Goal: Task Accomplishment & Management: Manage account settings

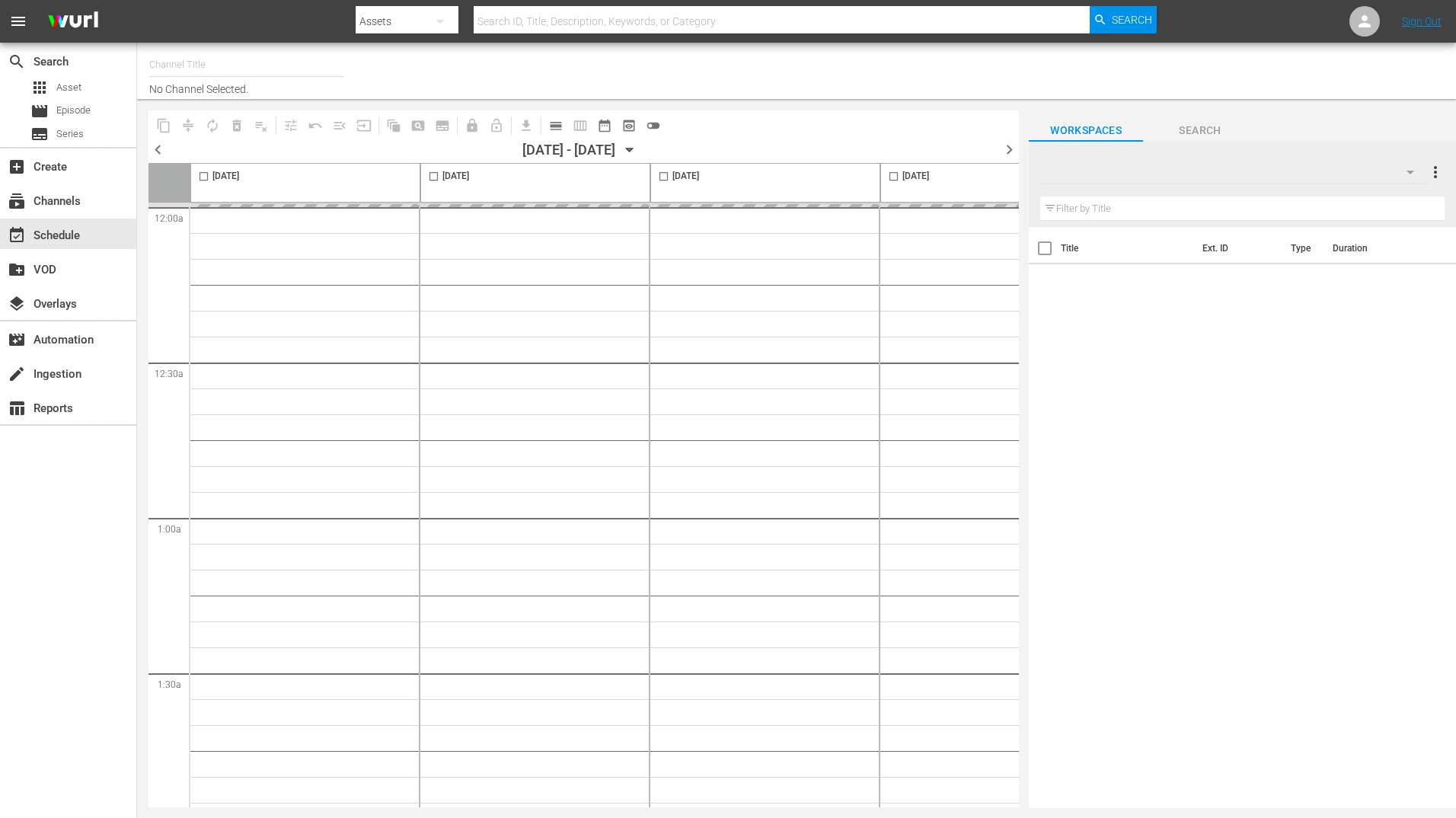
type input "BBC Kids (1229)"
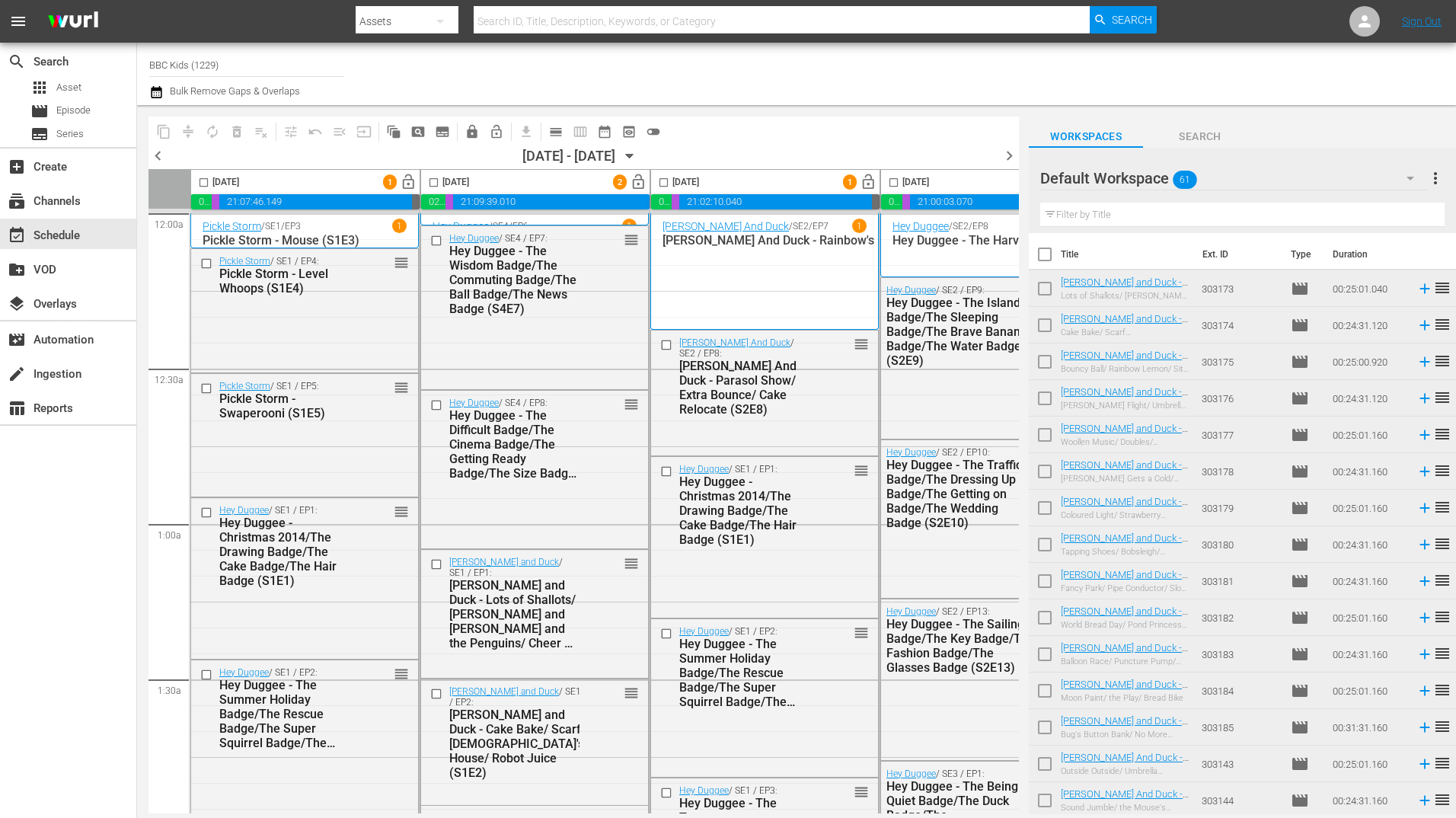
click at [204, 186] on input "checkbox" at bounding box center [203, 186] width 18 height 18
checkbox input "true"
click at [473, 136] on span "lock" at bounding box center [472, 132] width 15 height 15
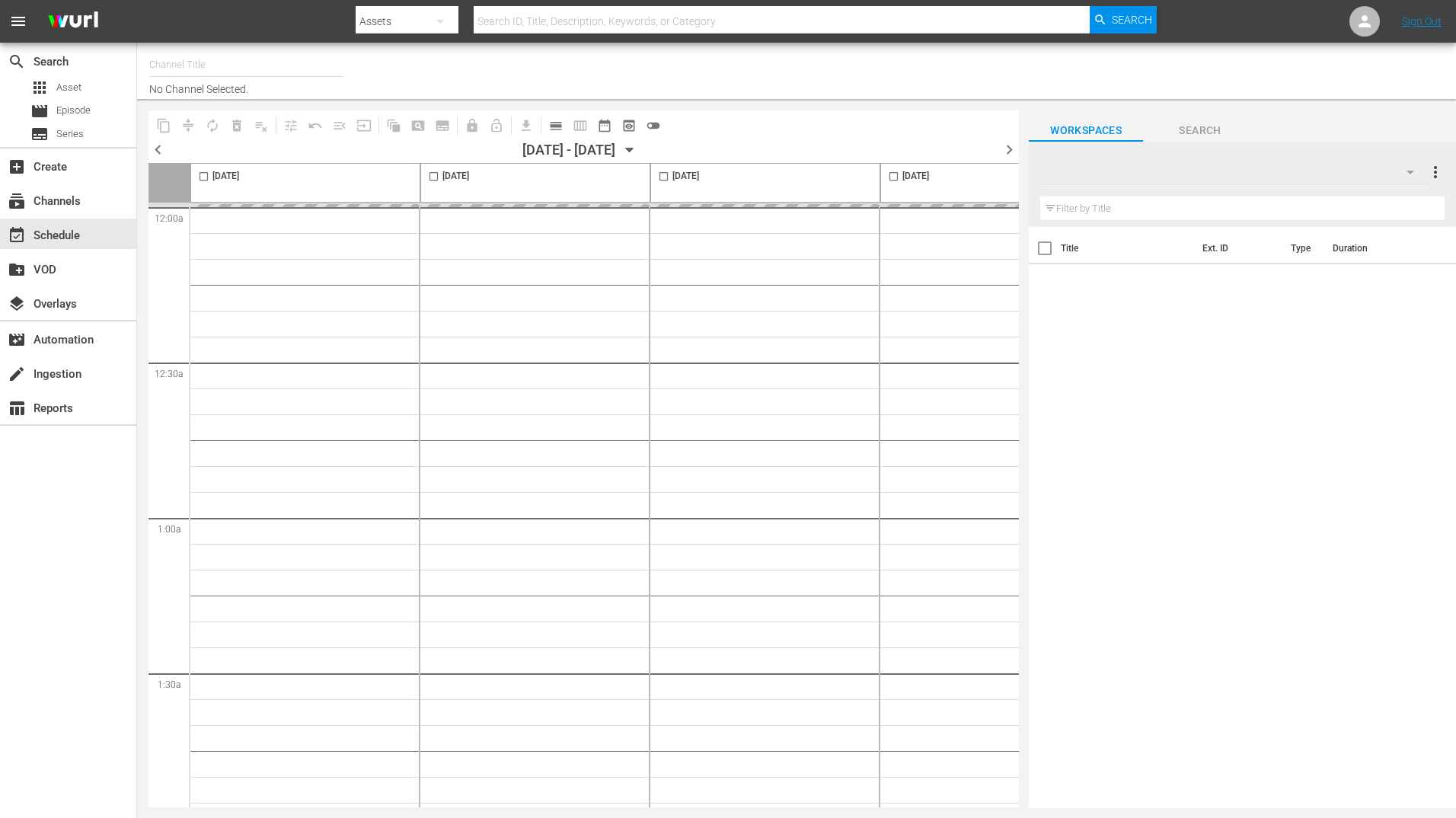
type input "BBC Kids (1229)"
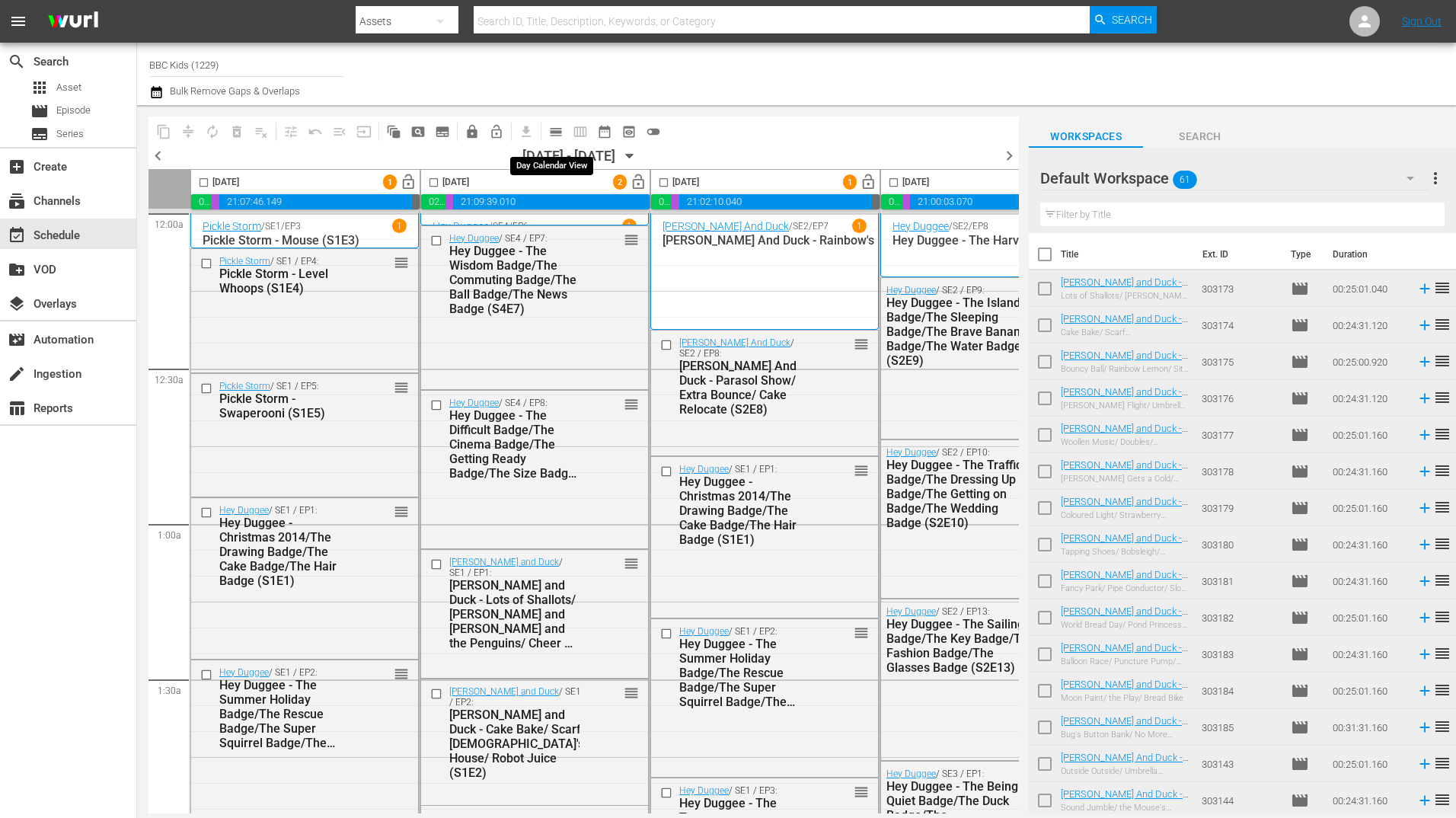
click at [555, 132] on span "calendar_view_day_outlined" at bounding box center [556, 132] width 15 height 15
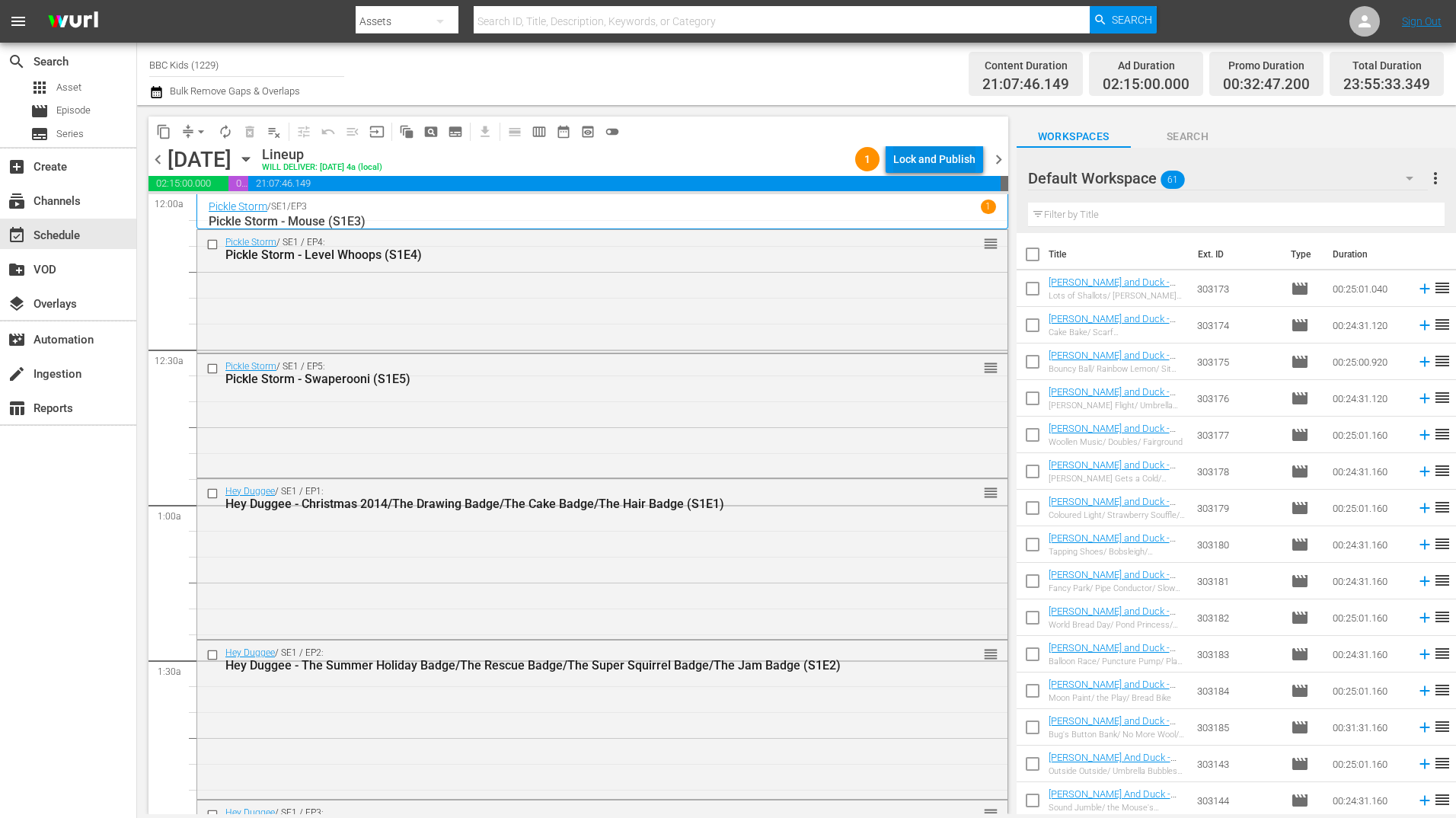
click at [913, 161] on div "Lock and Publish" at bounding box center [934, 159] width 83 height 28
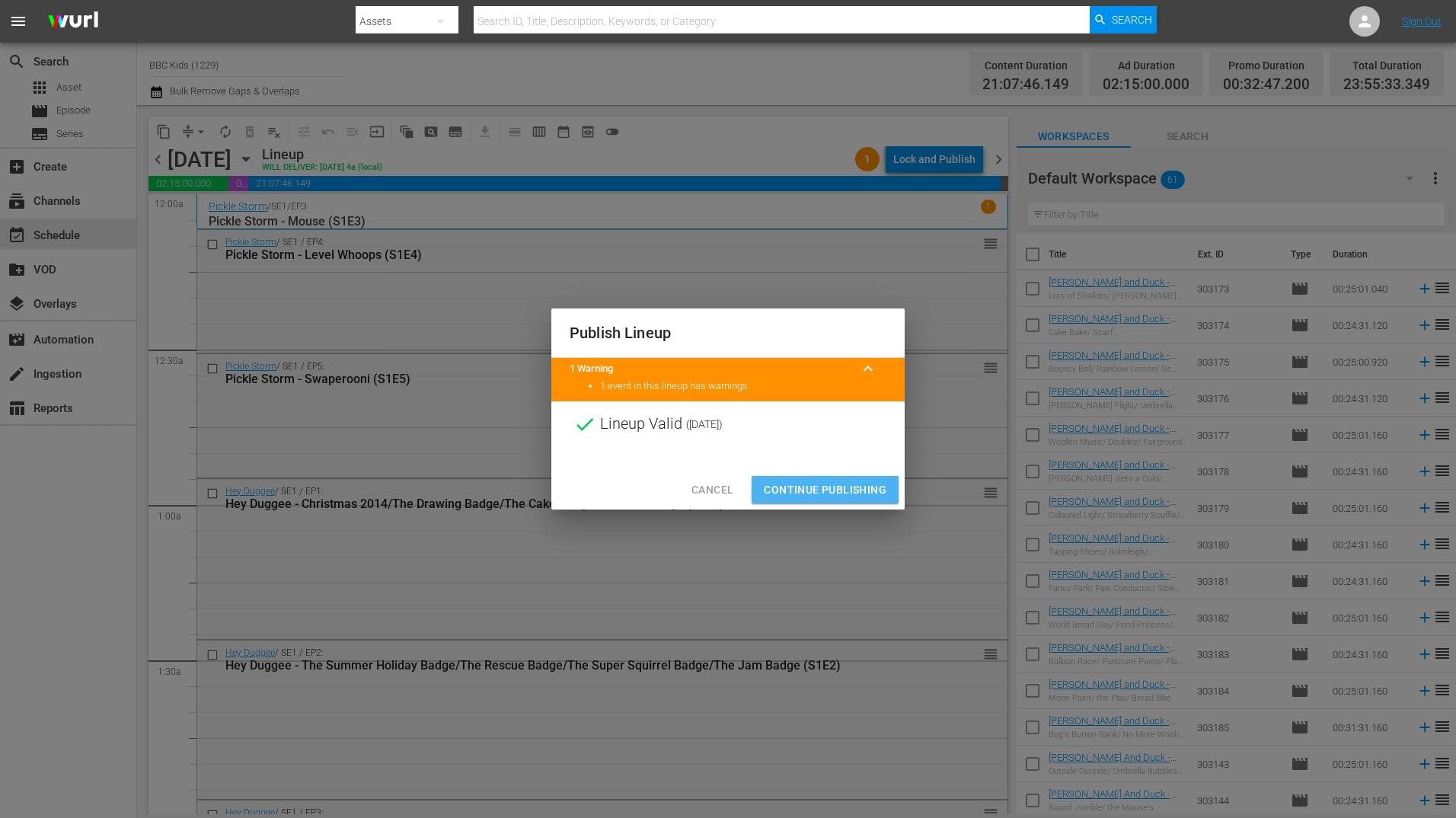
click at [825, 479] on button "Continue Publishing" at bounding box center [825, 489] width 147 height 28
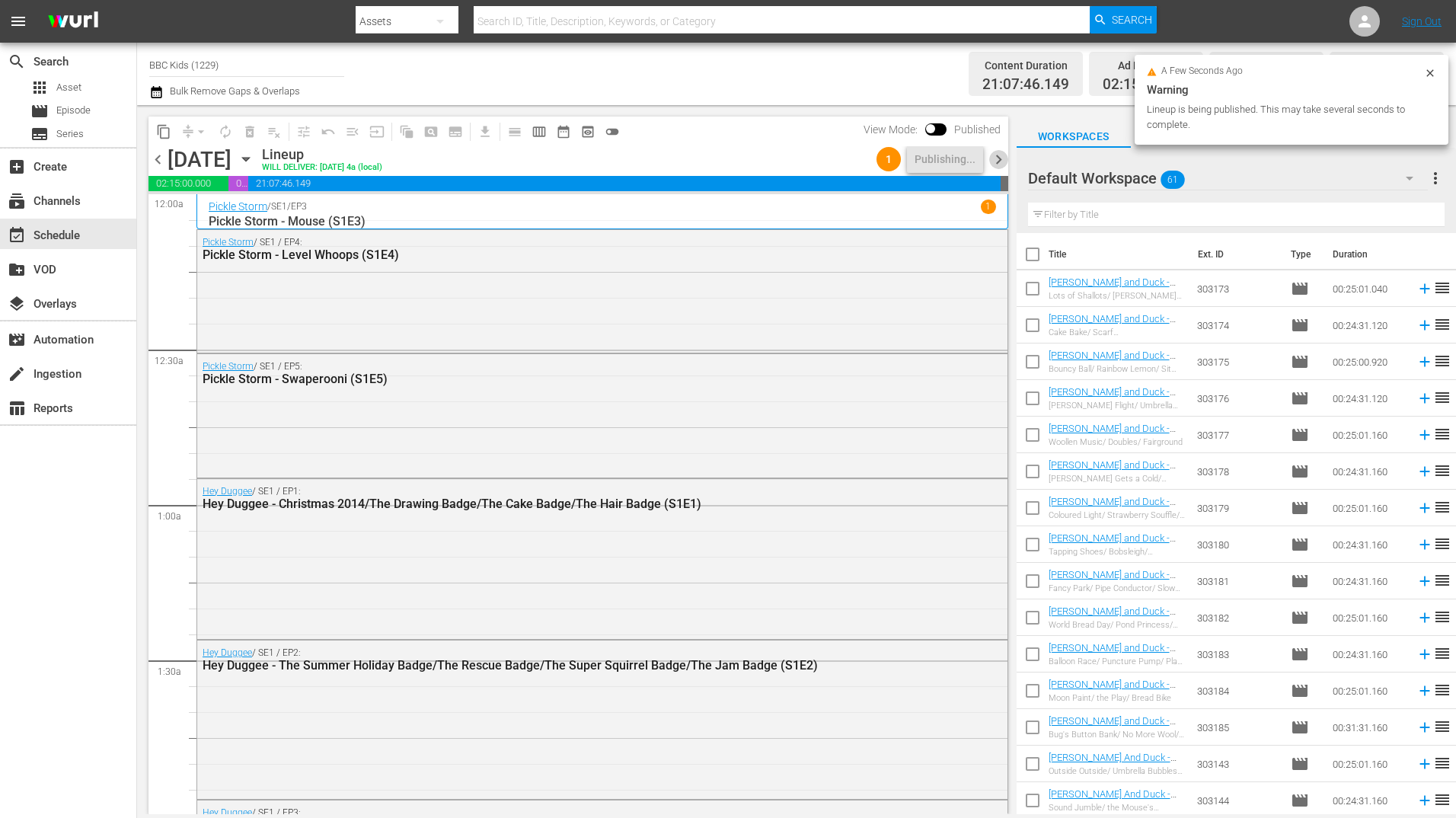
click at [996, 157] on span "chevron_right" at bounding box center [998, 159] width 19 height 19
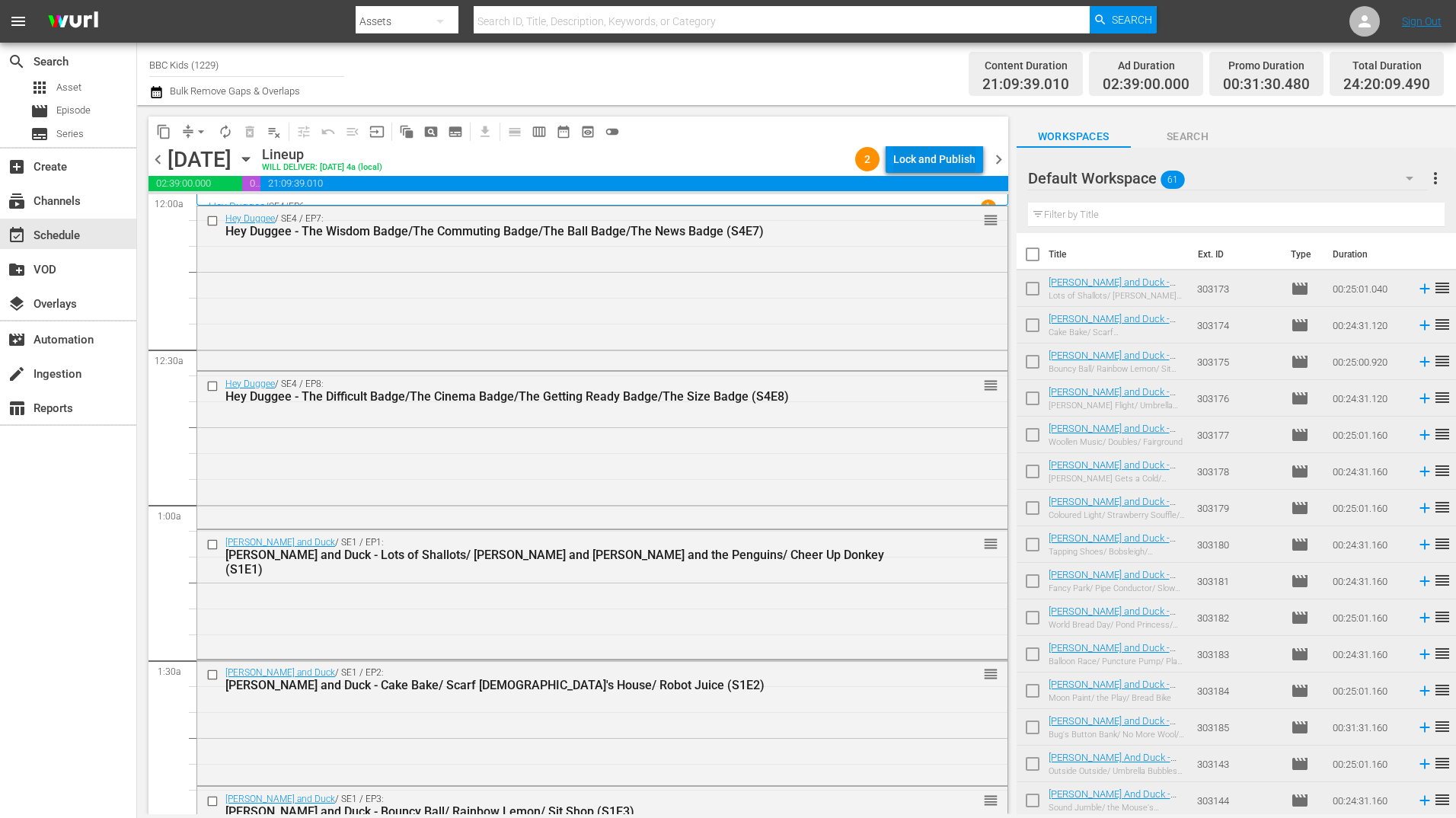
click at [948, 160] on div "Lock and Publish" at bounding box center [934, 159] width 83 height 28
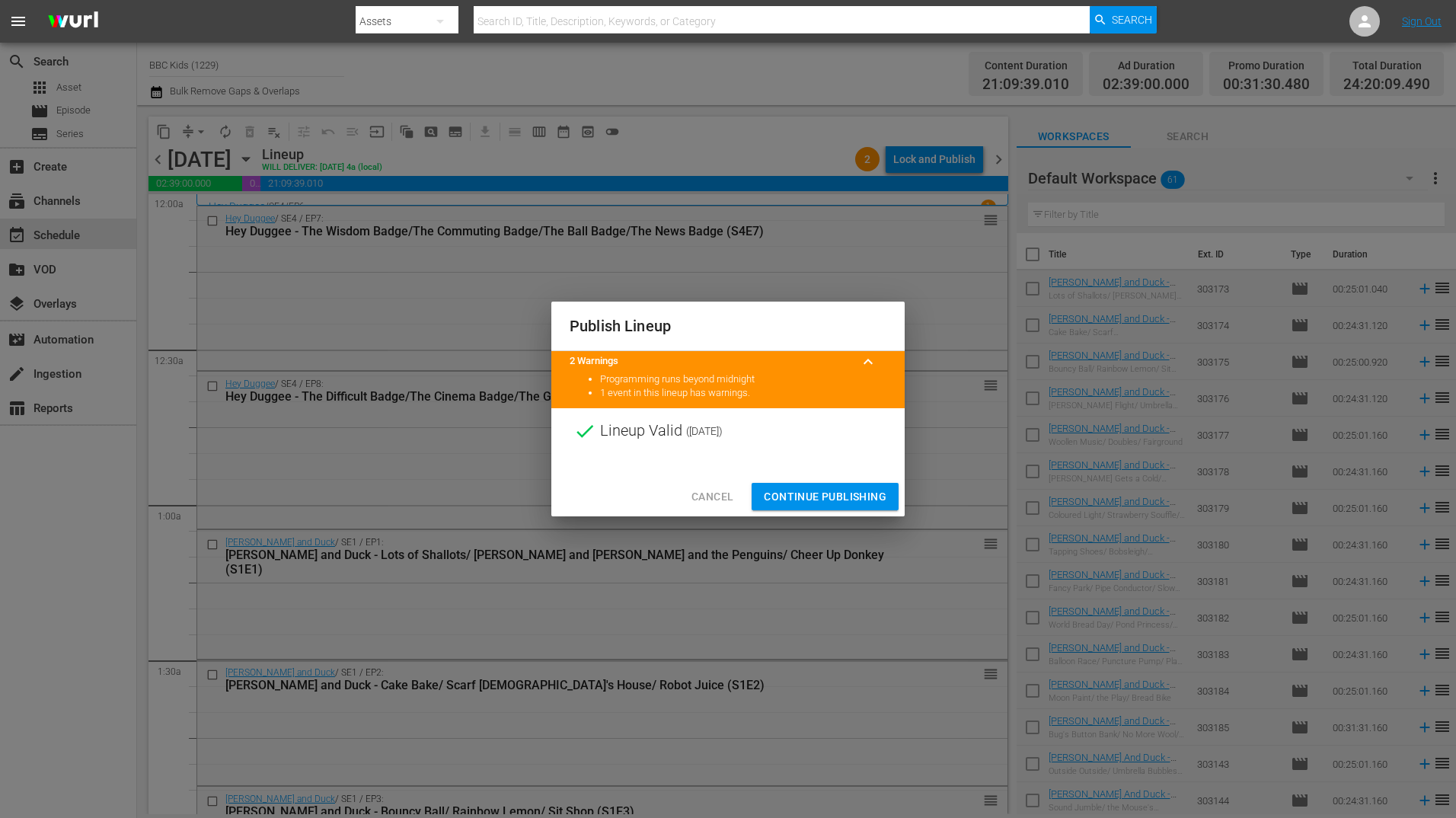
click at [841, 482] on div "Cancel Continue Publishing" at bounding box center [728, 497] width 353 height 40
click at [838, 492] on span "Continue Publishing" at bounding box center [825, 497] width 122 height 19
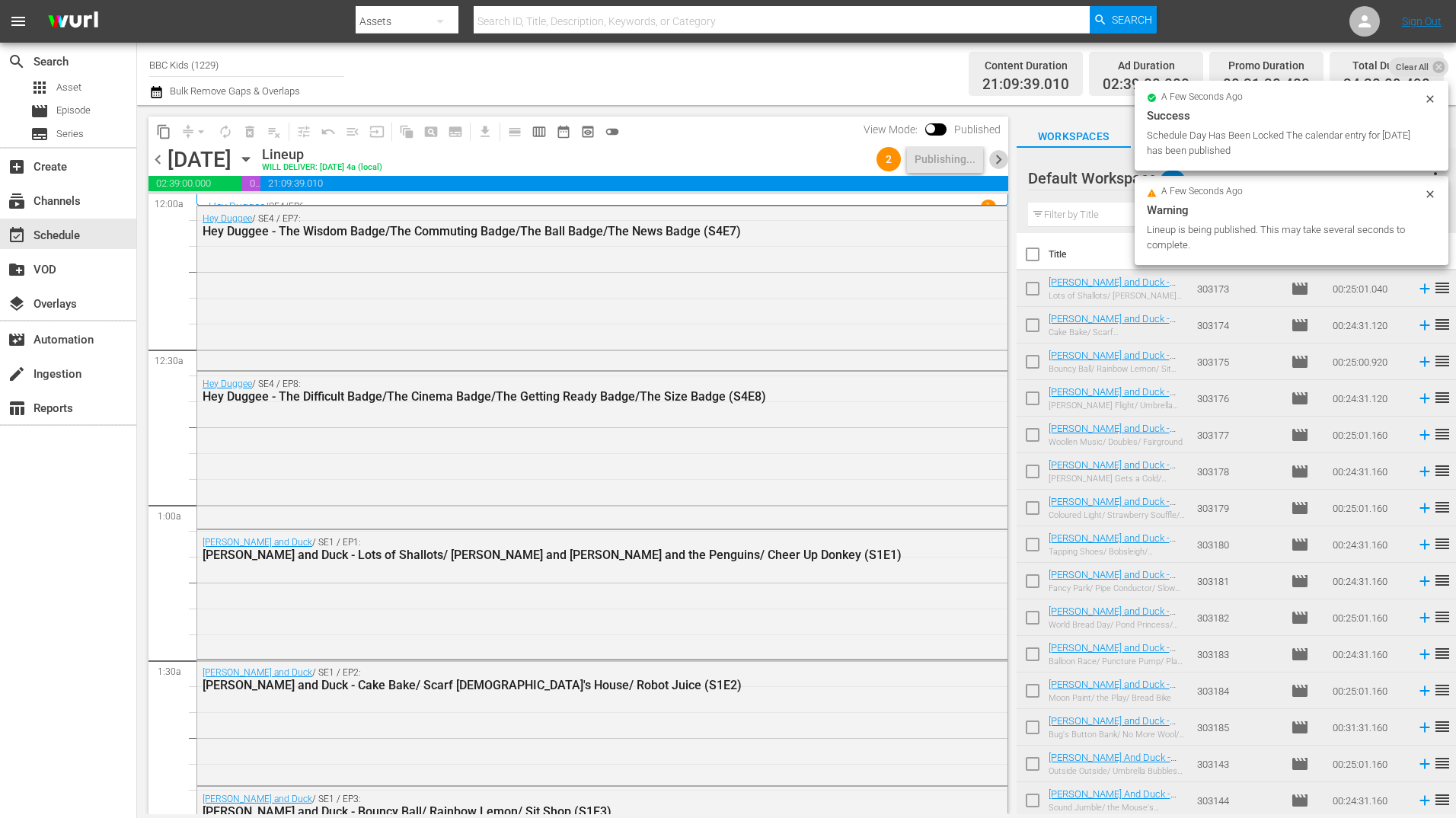
click at [997, 169] on span "chevron_right" at bounding box center [998, 159] width 19 height 19
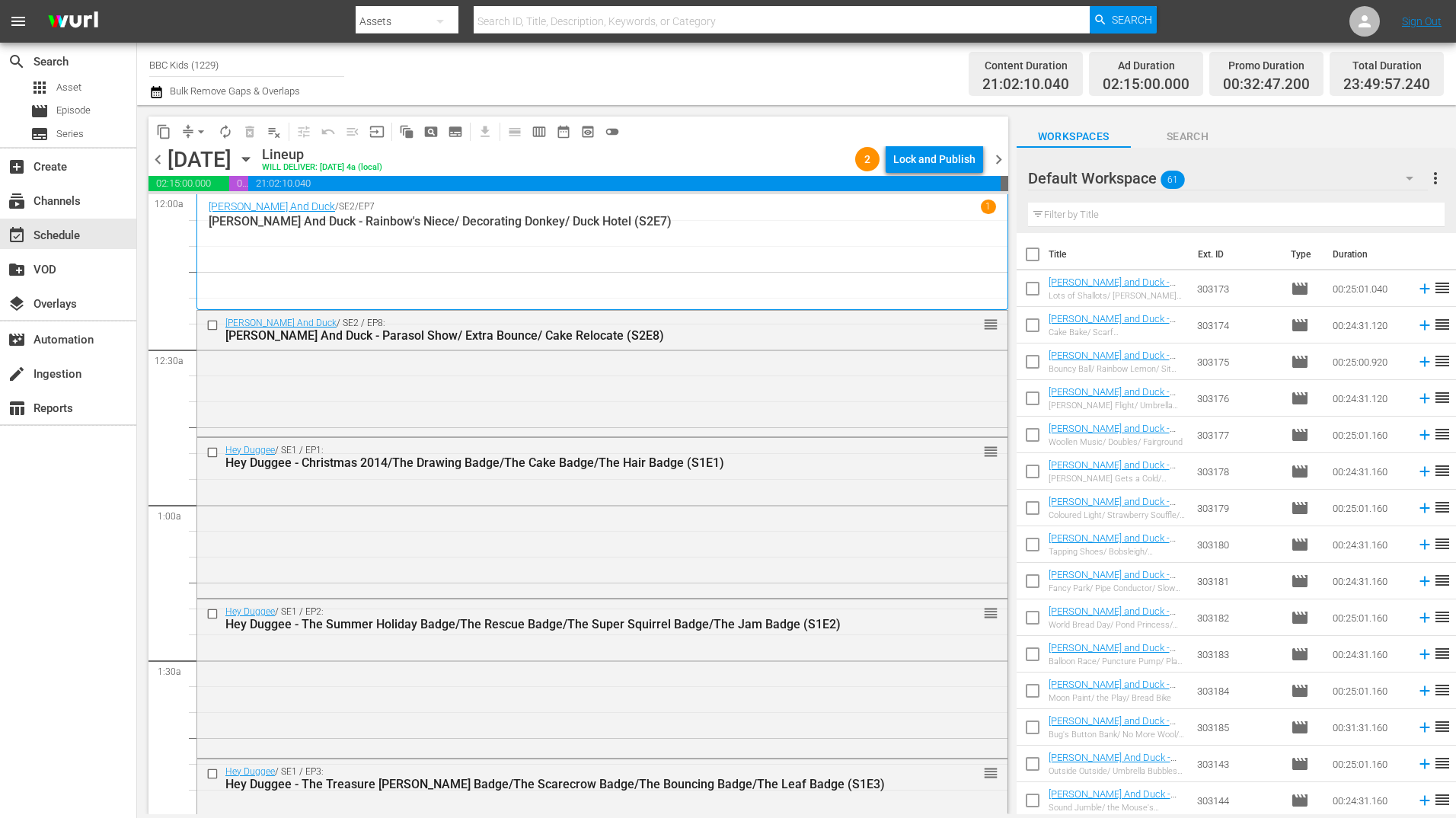
click at [930, 161] on div "Lock and Publish" at bounding box center [934, 159] width 83 height 28
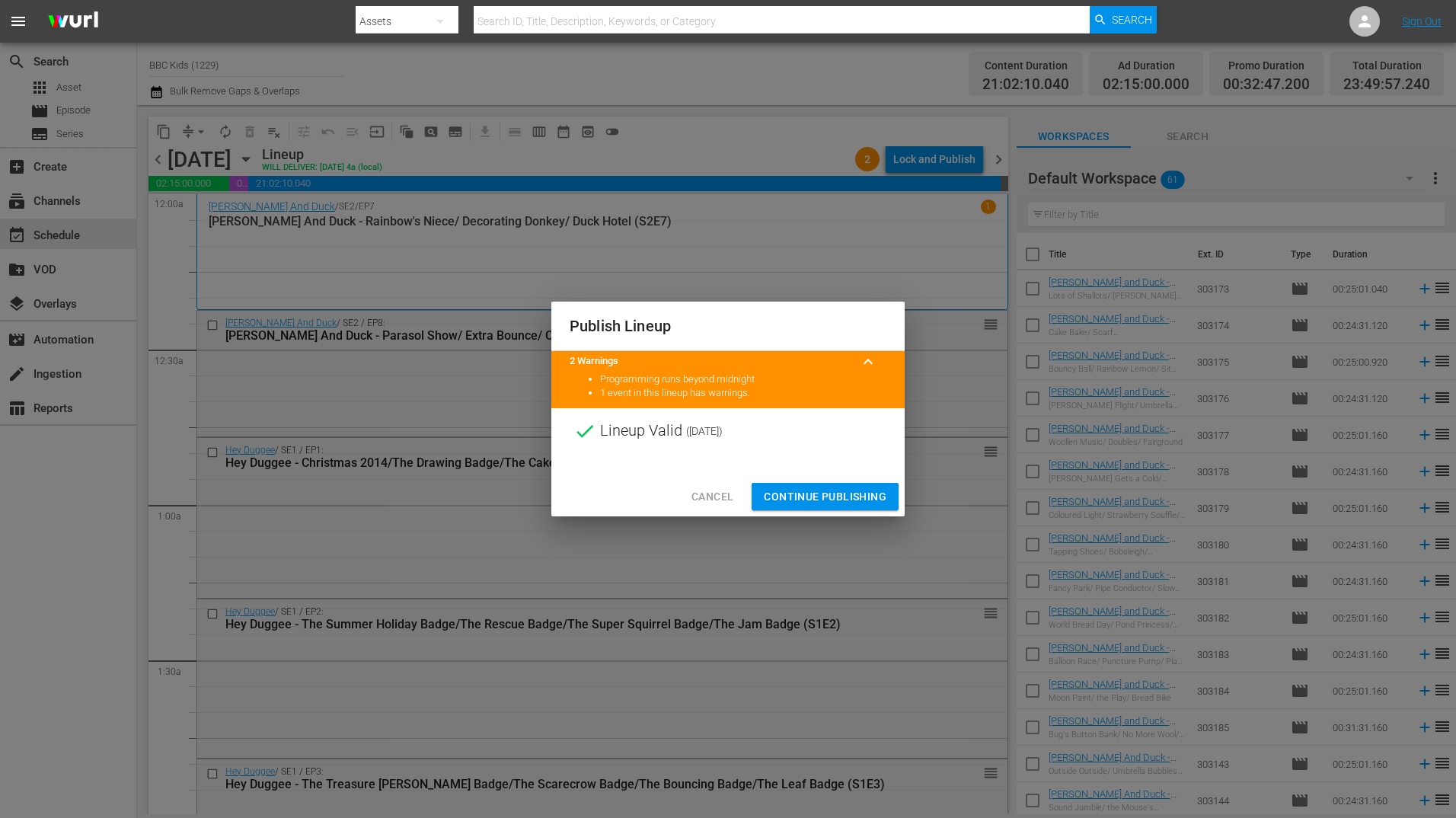
click at [859, 491] on span "Continue Publishing" at bounding box center [825, 497] width 122 height 19
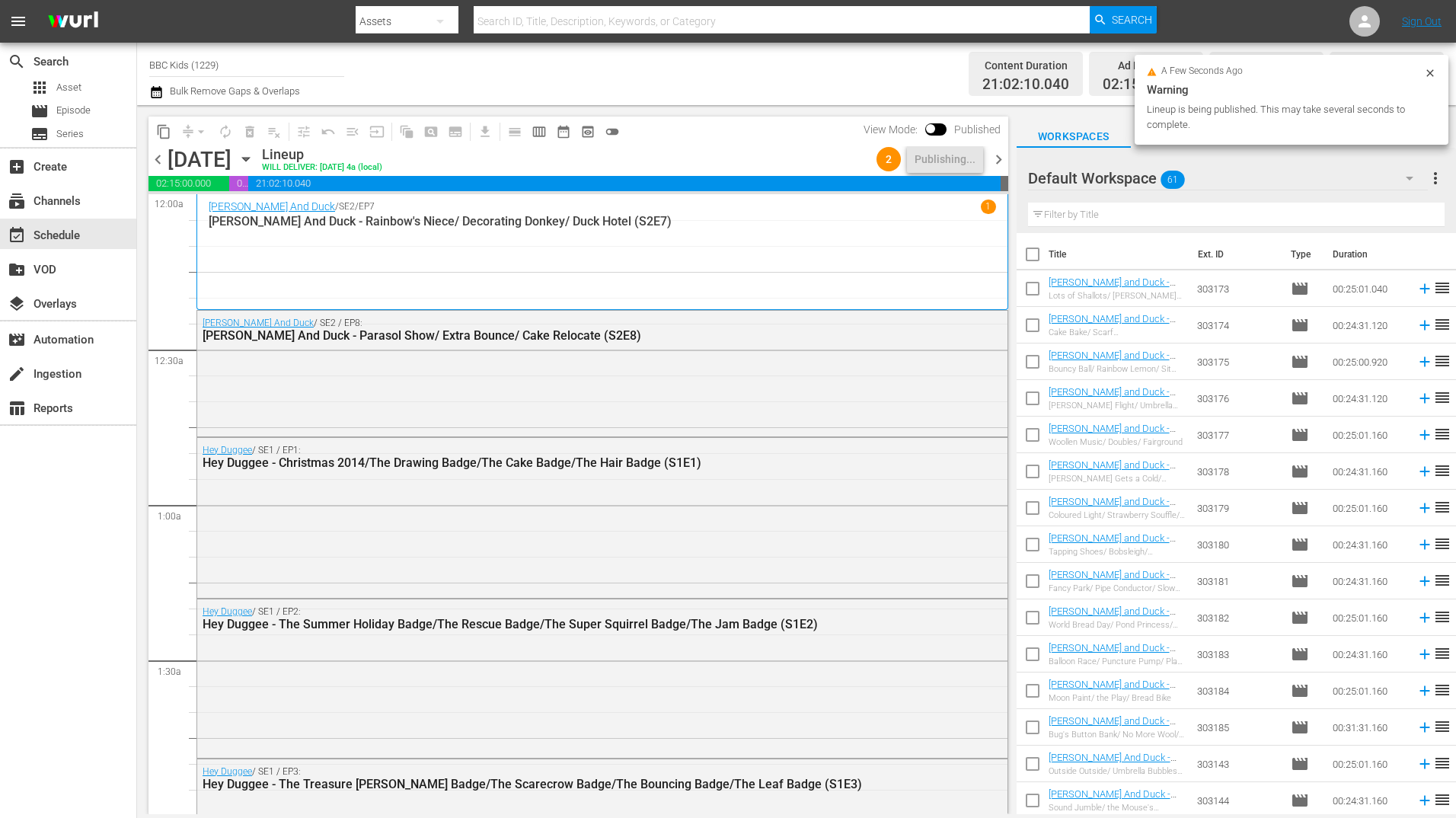
click at [999, 164] on span "chevron_right" at bounding box center [998, 159] width 19 height 19
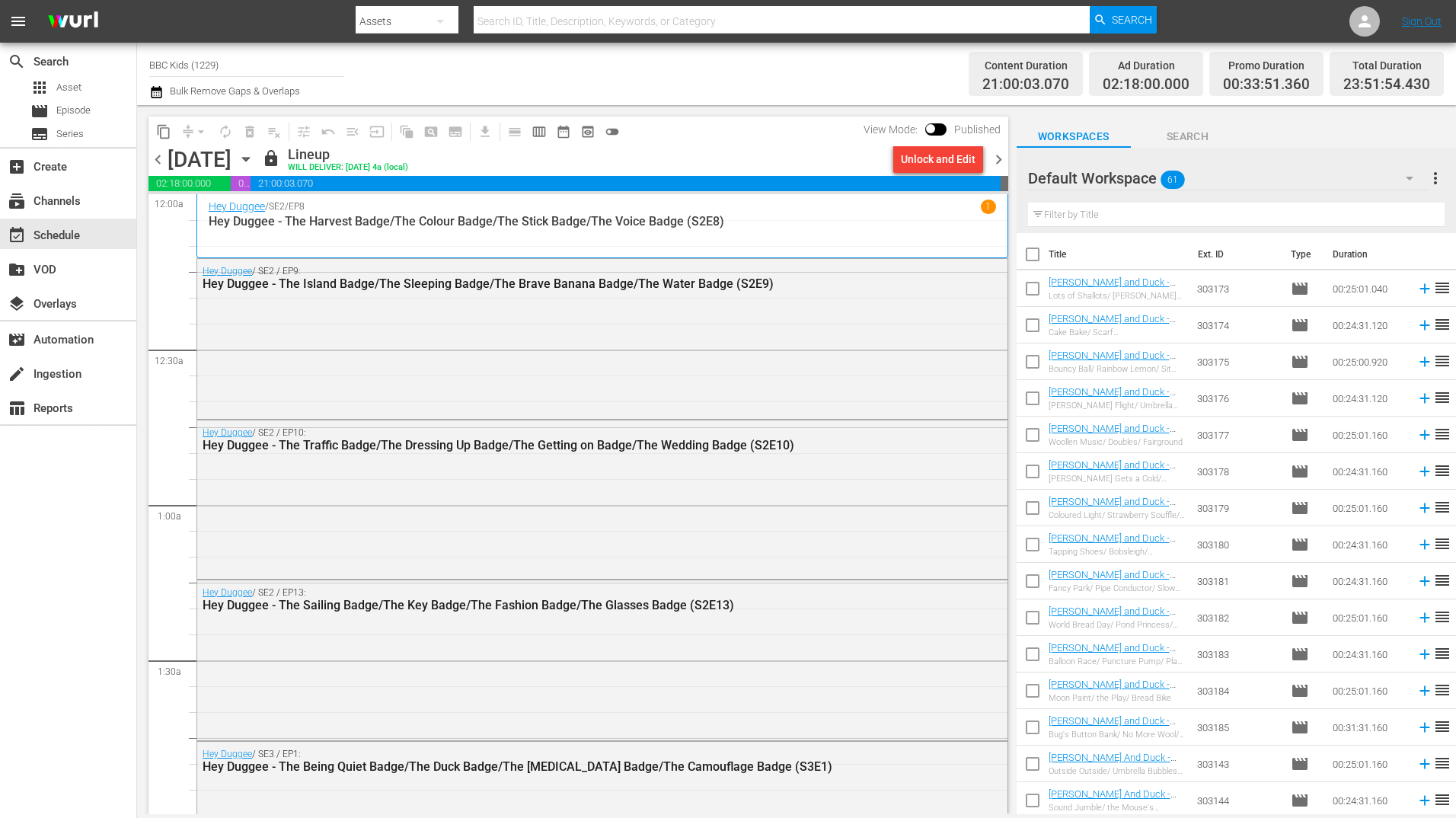
click at [995, 154] on span "chevron_right" at bounding box center [998, 159] width 19 height 19
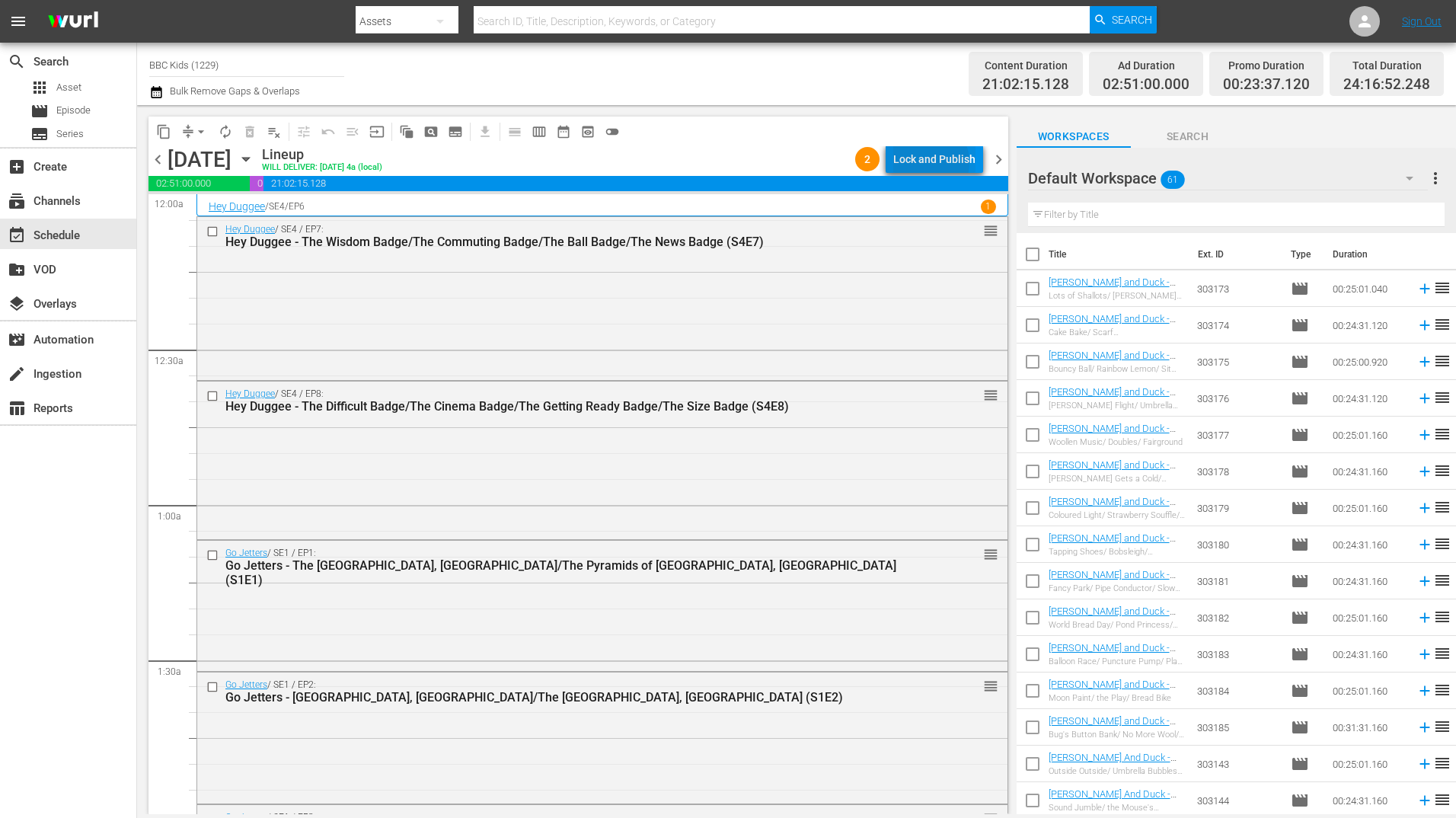
click at [930, 162] on div "Lock and Publish" at bounding box center [934, 159] width 83 height 28
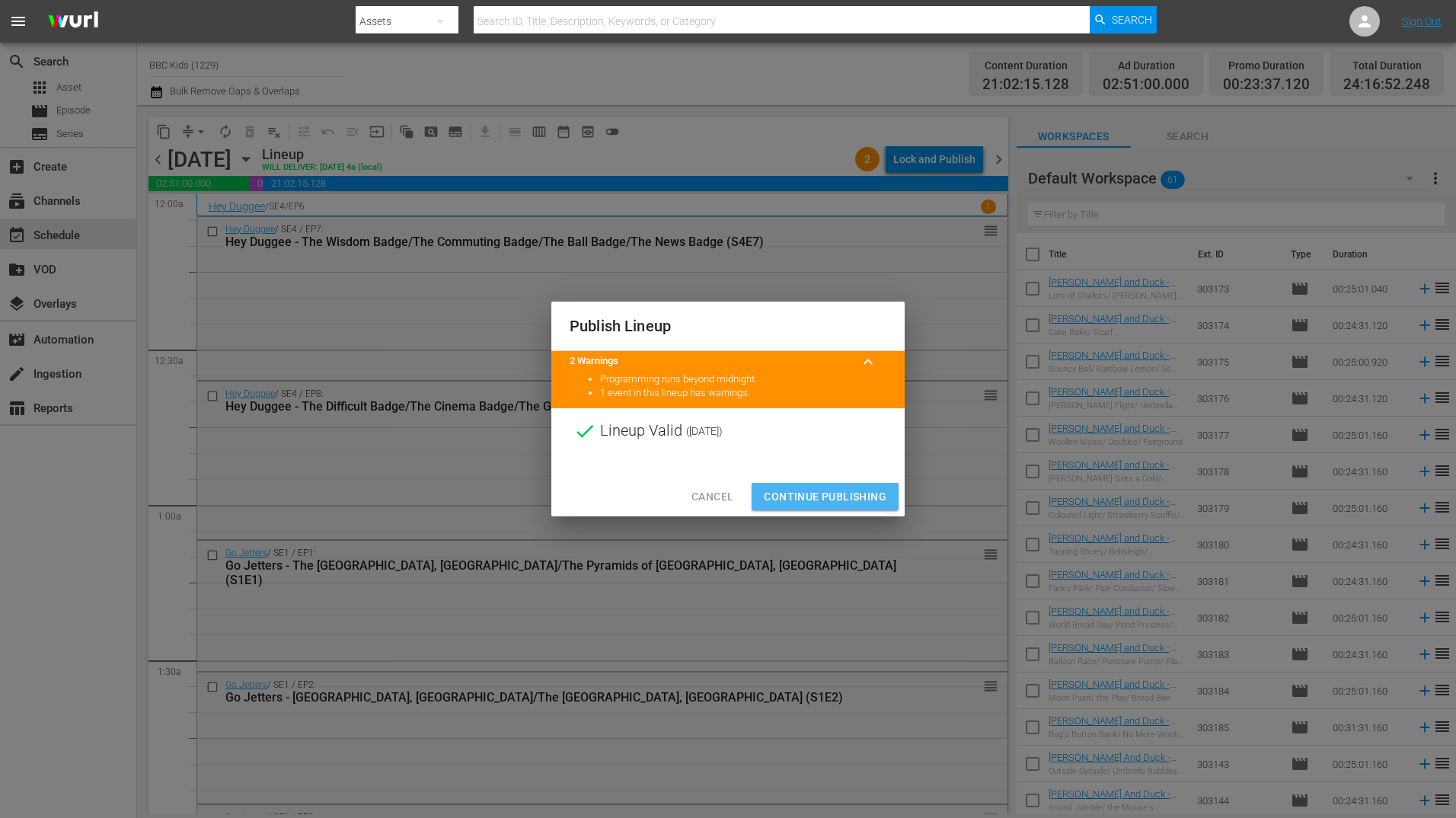
click at [832, 500] on span "Continue Publishing" at bounding box center [825, 497] width 122 height 19
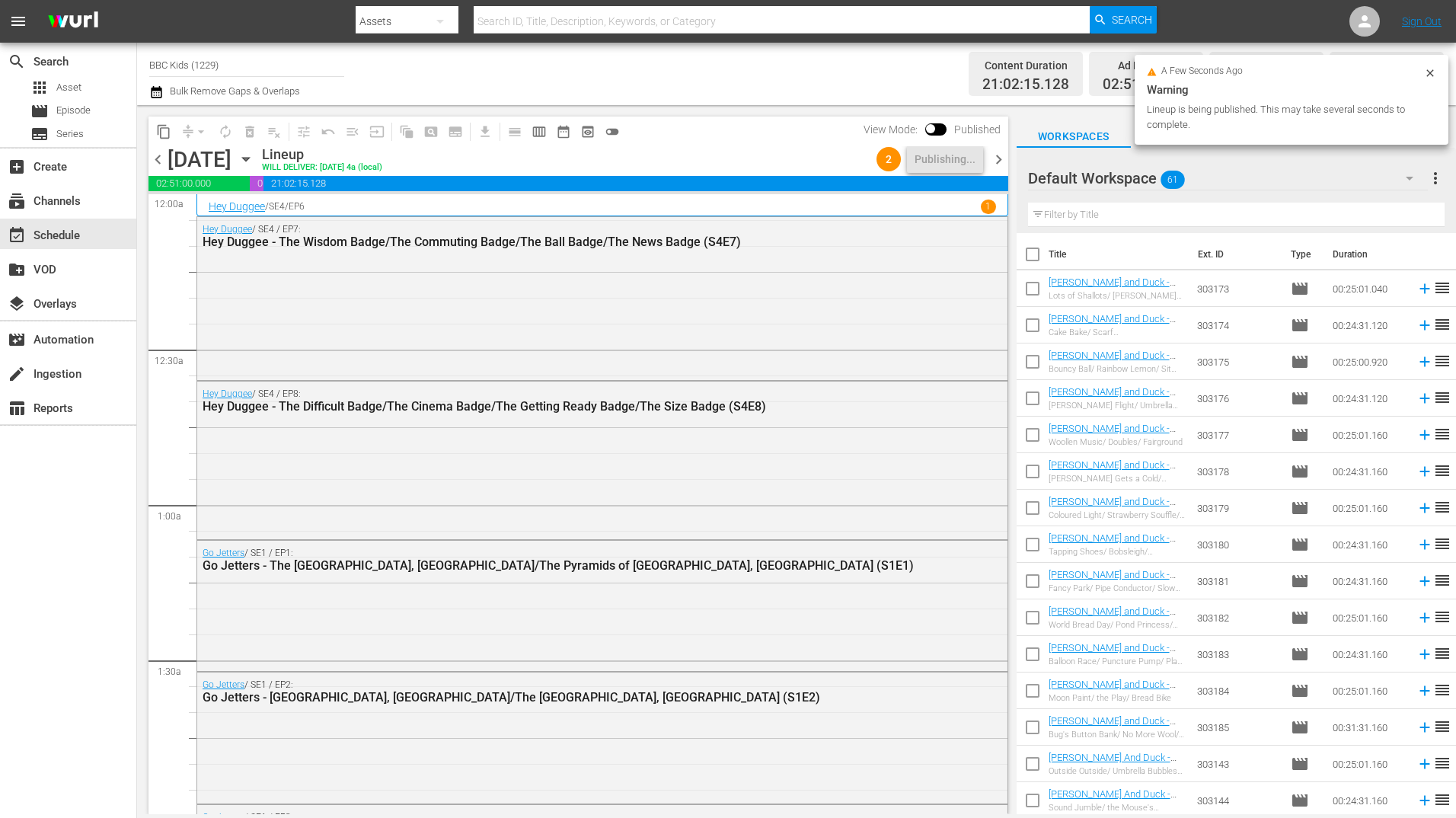
click at [998, 158] on span "chevron_right" at bounding box center [998, 159] width 19 height 19
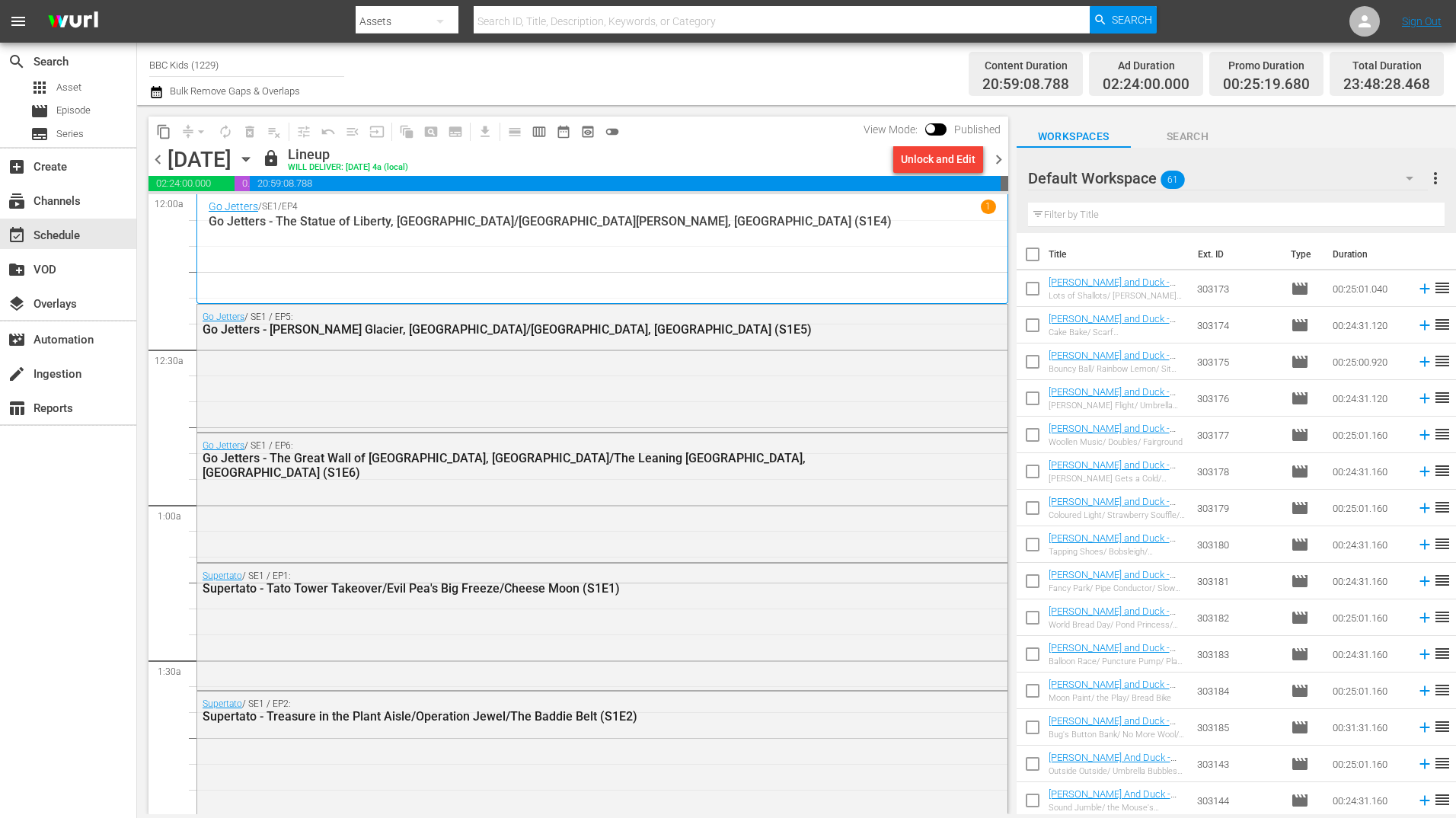
click at [997, 153] on span "chevron_right" at bounding box center [998, 159] width 19 height 19
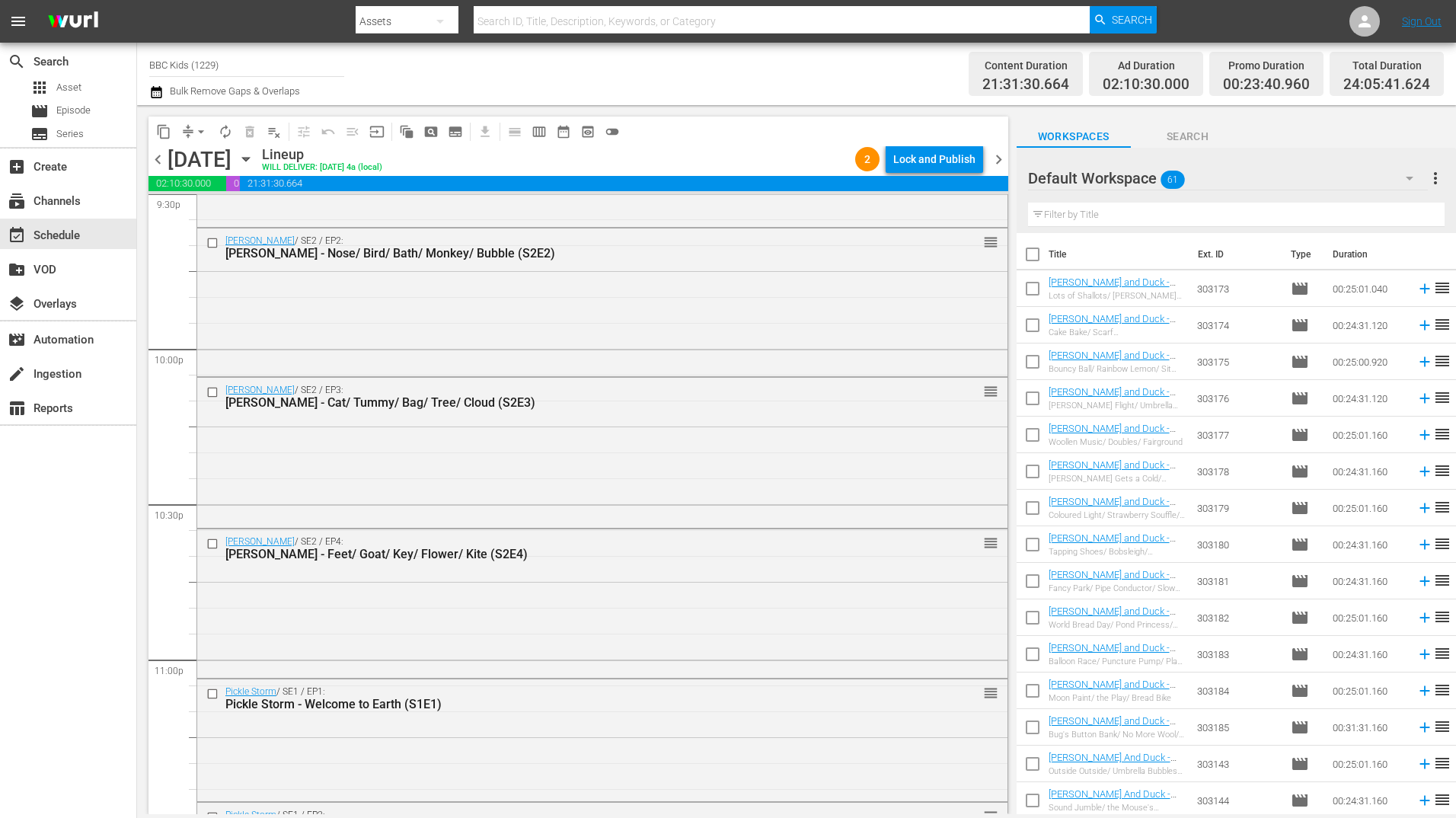
scroll to position [6918, 0]
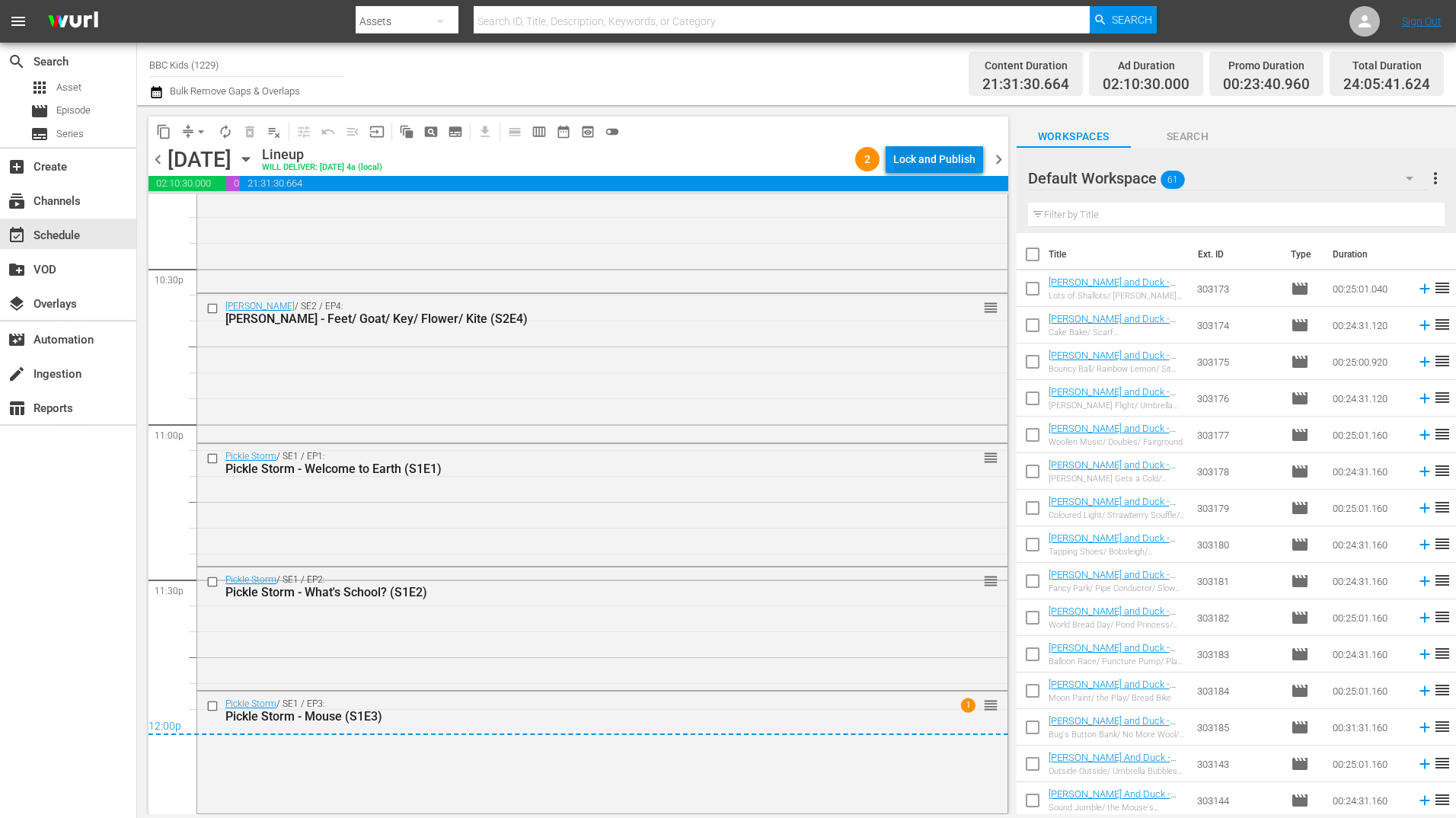
click at [943, 155] on div "Lock and Publish" at bounding box center [934, 159] width 83 height 28
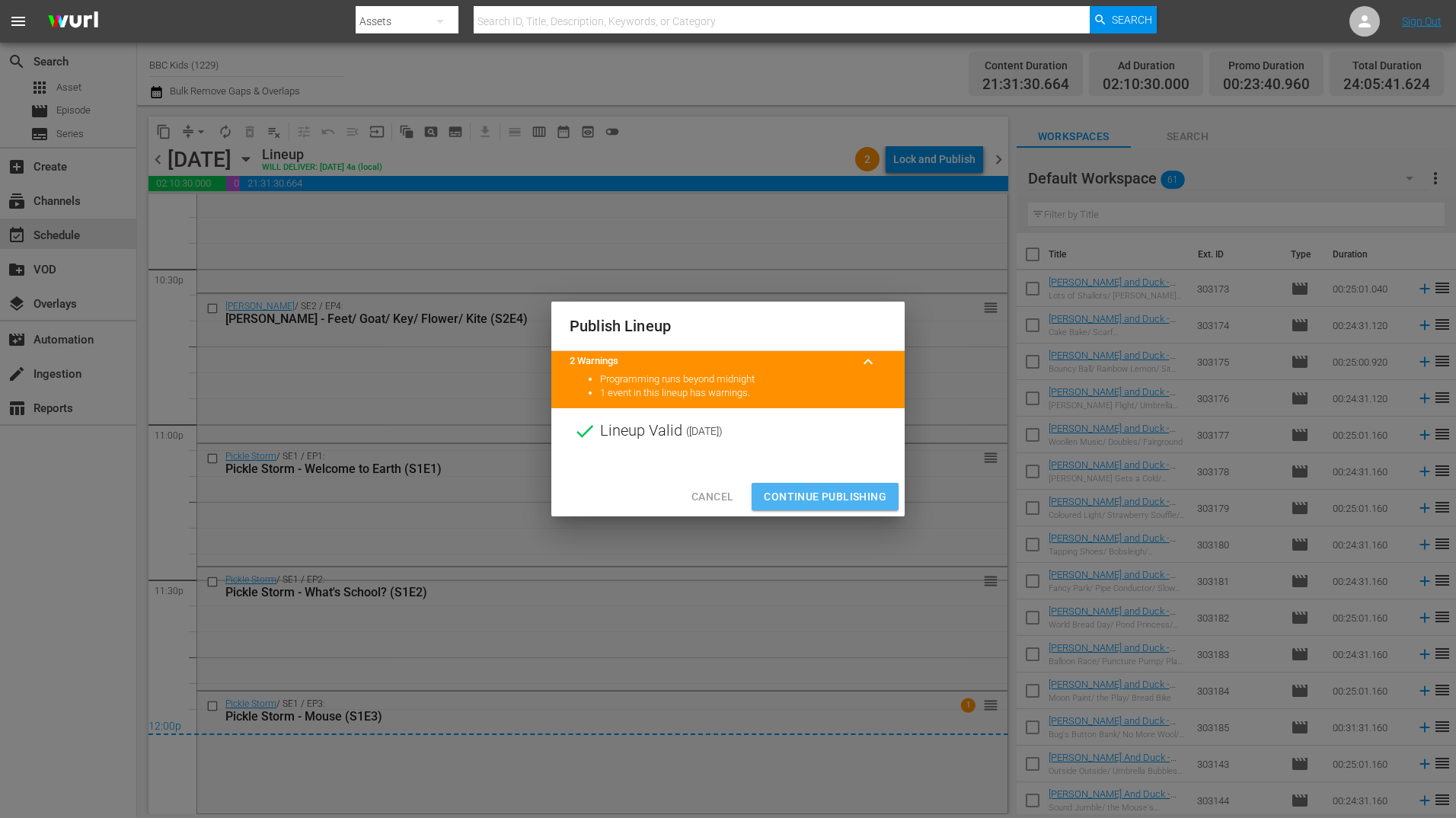
click at [861, 501] on span "Continue Publishing" at bounding box center [825, 497] width 122 height 19
